Goal: Task Accomplishment & Management: Manage account settings

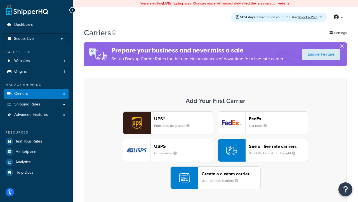
click at [216, 150] on div "UPS® Published daily rates FedEx List rates USPS Online rates See all live rate…" at bounding box center [215, 150] width 251 height 78
click at [279, 118] on header "FedEx" at bounding box center [278, 118] width 59 height 5
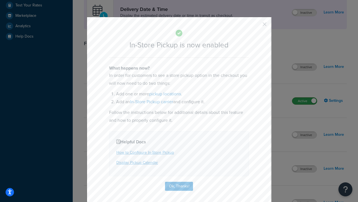
scroll to position [157, 0]
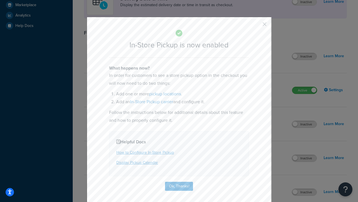
click at [256, 26] on button "button" at bounding box center [256, 25] width 1 height 1
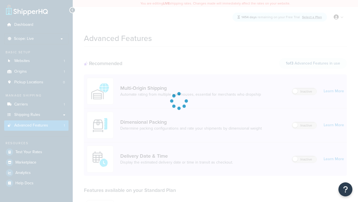
scroll to position [146, 0]
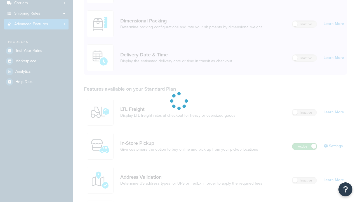
click at [305, 143] on label "Active" at bounding box center [304, 146] width 25 height 7
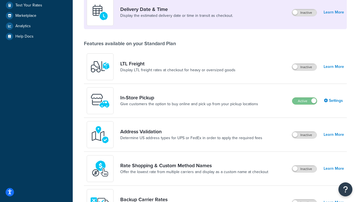
scroll to position [136, 0]
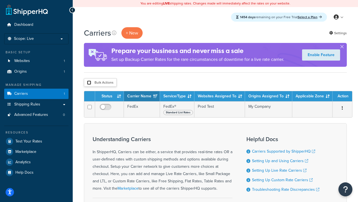
click at [89, 83] on input "checkbox" at bounding box center [89, 82] width 4 height 4
checkbox input "true"
click at [0, 0] on button "Delete" at bounding box center [0, 0] width 0 height 0
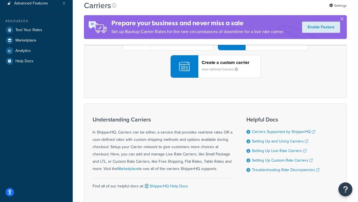
click at [216, 78] on div "UPS® Published daily rates FedEx List rates USPS Online rates See all live rate…" at bounding box center [215, 39] width 251 height 78
click at [216, 73] on div "Create a custom carrier User-defined Carriers" at bounding box center [231, 66] width 59 height 13
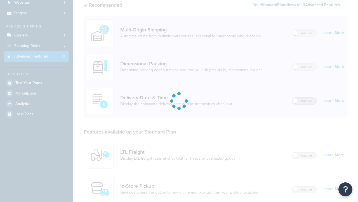
click at [305, 97] on label "Inactive" at bounding box center [304, 100] width 25 height 7
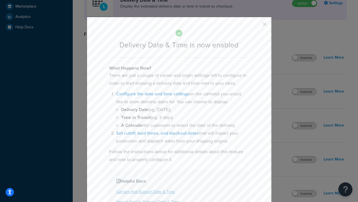
click at [256, 26] on button "button" at bounding box center [256, 25] width 1 height 1
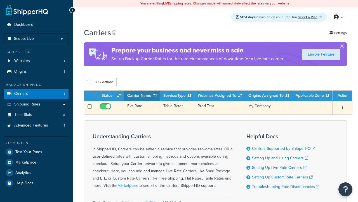
click at [142, 108] on td "Flat Rate" at bounding box center [142, 107] width 36 height 14
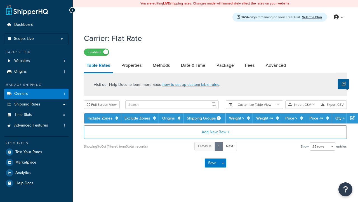
select select "25"
click at [193, 65] on link "Date & Time" at bounding box center [193, 64] width 30 height 13
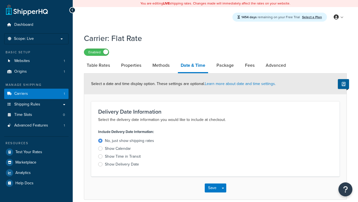
click at [118, 149] on div "Show Calendar" at bounding box center [118, 149] width 26 height 6
click at [0, 0] on input "Show Calendar" at bounding box center [0, 0] width 0 height 0
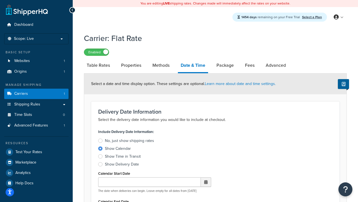
click at [118, 149] on div "Show Calendar" at bounding box center [118, 149] width 26 height 6
click at [0, 0] on input "Show Calendar" at bounding box center [0, 0] width 0 height 0
type input "07/29/2025"
type input "07/29/2026"
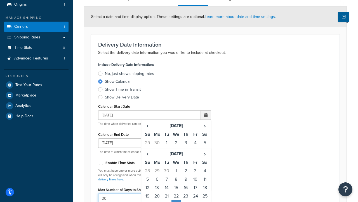
type input "30"
type input "11:00 AM"
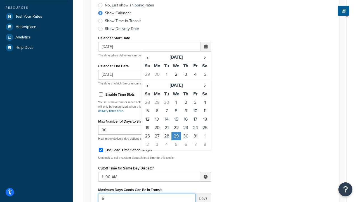
type input "5"
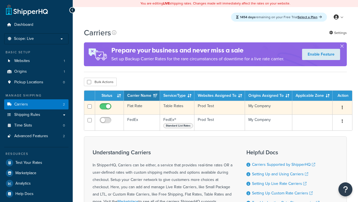
click at [142, 107] on td "Flat Rate" at bounding box center [142, 107] width 36 height 14
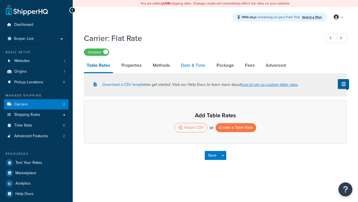
click at [193, 65] on link "Date & Time" at bounding box center [193, 64] width 30 height 13
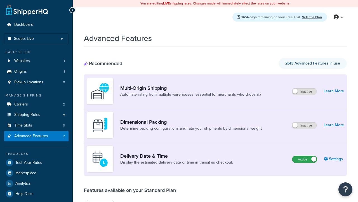
click at [305, 159] on label "Active" at bounding box center [304, 159] width 25 height 7
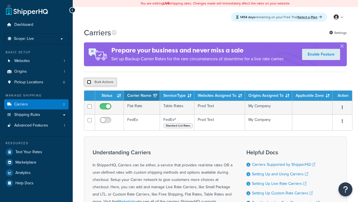
click at [89, 82] on input "checkbox" at bounding box center [89, 82] width 4 height 4
checkbox input "true"
click at [0, 0] on button "Delete" at bounding box center [0, 0] width 0 height 0
